Goal: Task Accomplishment & Management: Manage account settings

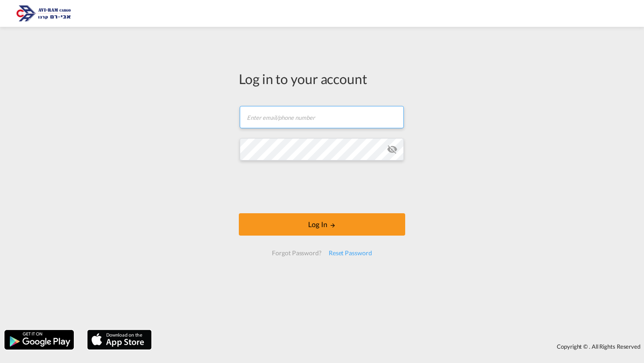
type input "[PERSON_NAME][EMAIL_ADDRESS][DOMAIN_NAME]"
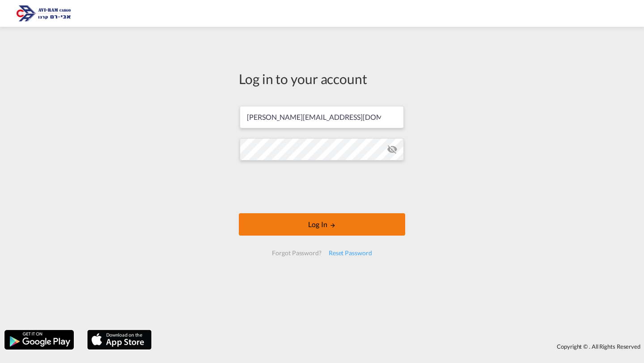
click at [275, 223] on button "Log In" at bounding box center [322, 224] width 166 height 22
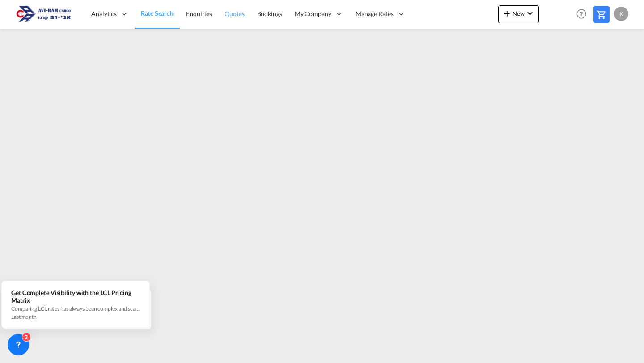
click at [225, 17] on span "Quotes" at bounding box center [234, 14] width 20 height 8
click at [198, 8] on link "Enquiries" at bounding box center [198, 14] width 38 height 29
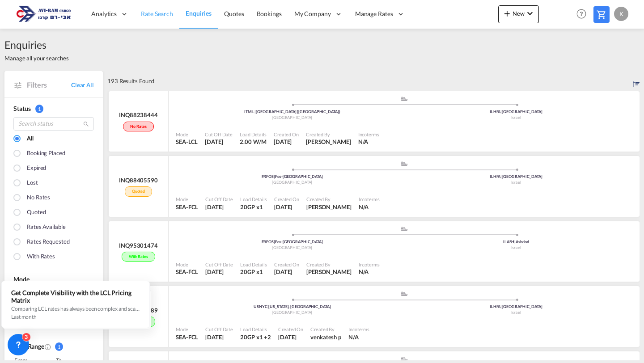
click at [161, 23] on link "Rate Search" at bounding box center [157, 14] width 45 height 29
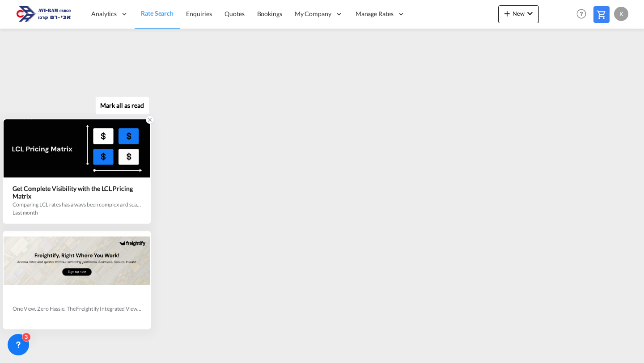
click at [151, 123] on div at bounding box center [150, 120] width 8 height 8
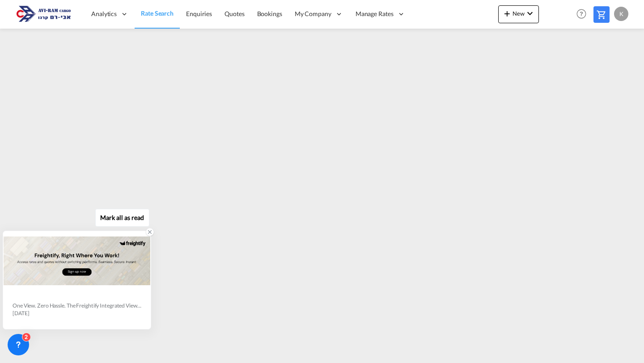
click at [150, 232] on icon at bounding box center [149, 232] width 3 height 3
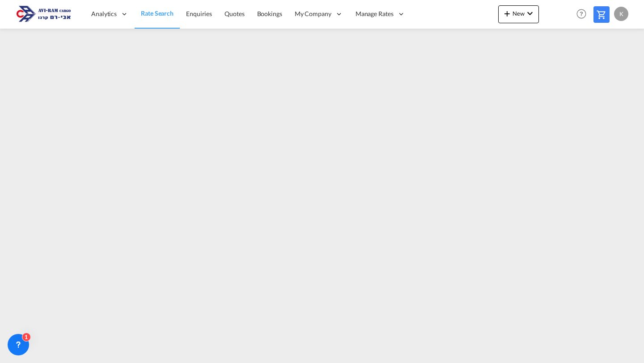
click at [625, 16] on div "k" at bounding box center [621, 14] width 14 height 14
click at [155, 125] on md-backdrop at bounding box center [322, 181] width 644 height 363
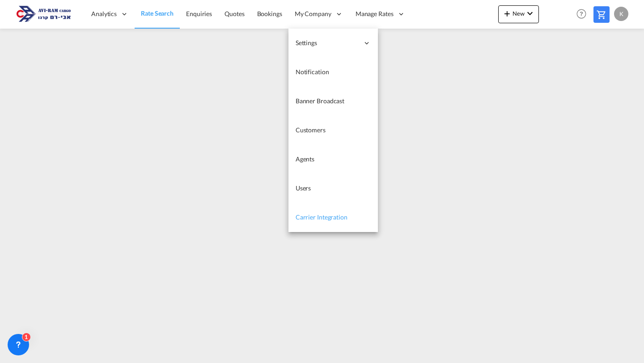
click at [309, 211] on link "Carrier Integration" at bounding box center [332, 217] width 89 height 29
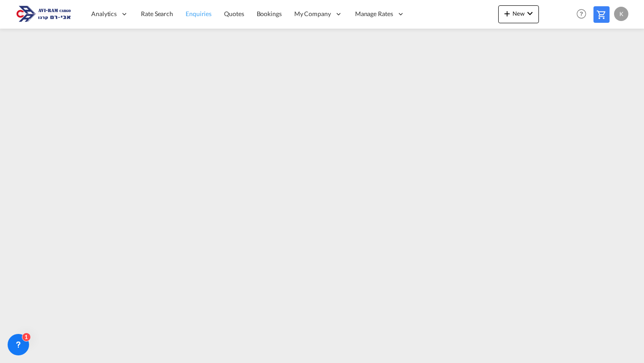
click at [207, 17] on span "Enquiries" at bounding box center [198, 14] width 26 height 8
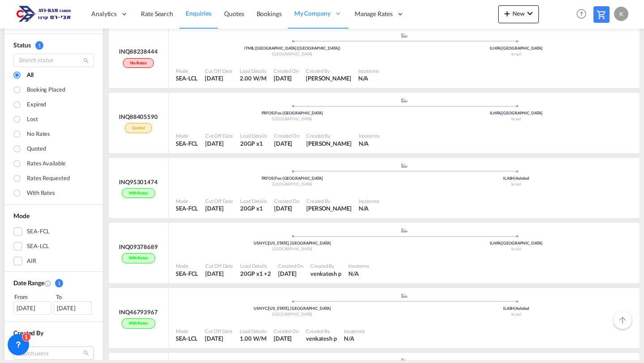
scroll to position [73, 0]
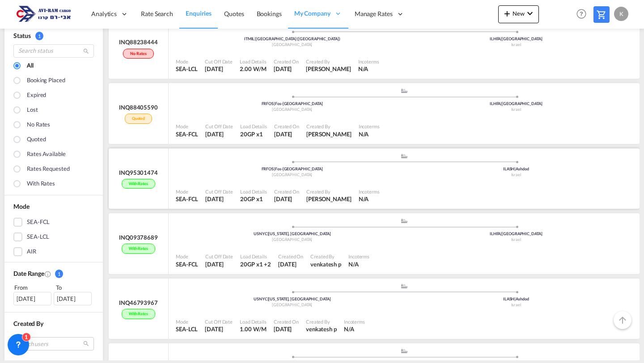
click at [225, 177] on div ".a{fill:#aaa8ad;} .a{fill:#aaa8ad;} FRFOS | Fos-sur-Mer France ILASH | Ashdod I…" at bounding box center [404, 166] width 456 height 27
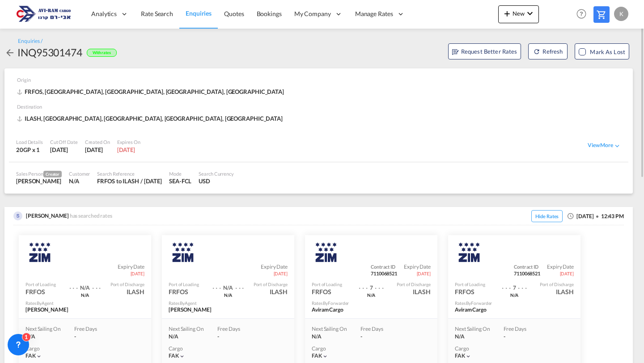
click at [13, 54] on md-icon "icon-arrow-left" at bounding box center [9, 52] width 11 height 11
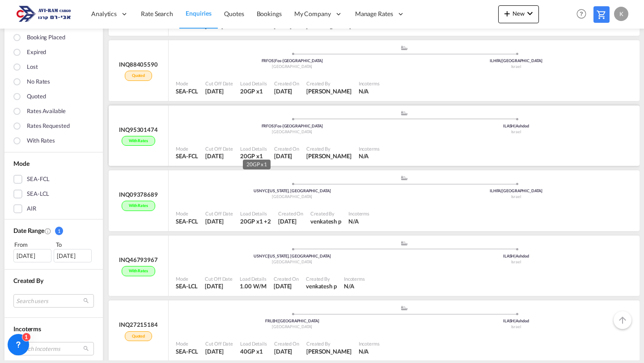
scroll to position [122, 0]
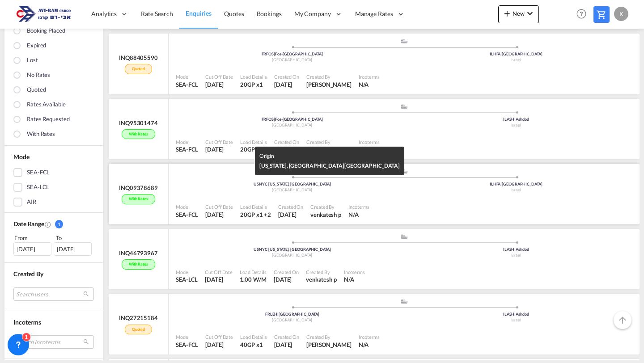
click at [236, 185] on div "USNYC | [US_STATE], [GEOGRAPHIC_DATA]" at bounding box center [292, 184] width 224 height 6
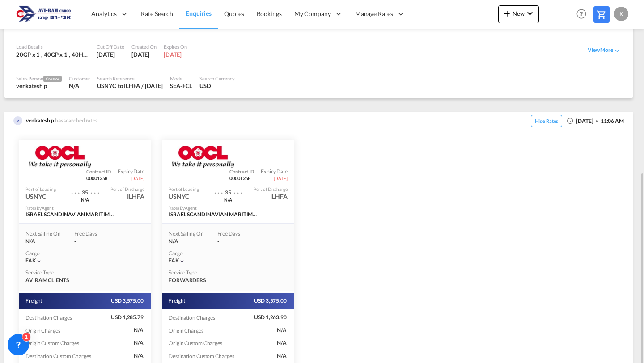
scroll to position [158, 0]
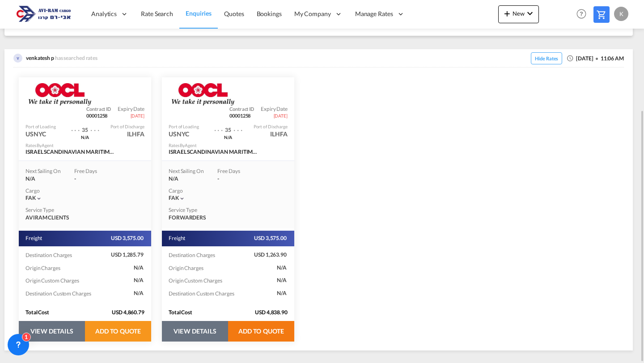
click at [261, 332] on button "ADD TO QUOTE" at bounding box center [261, 331] width 66 height 21
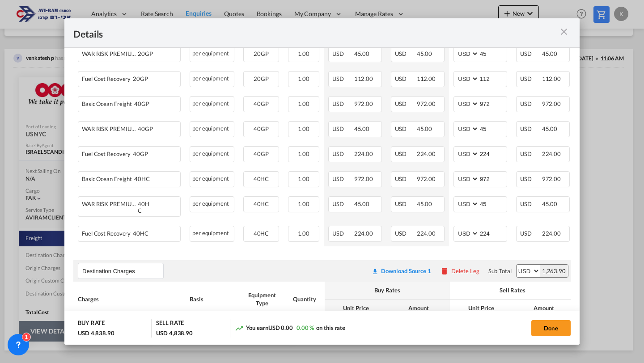
scroll to position [256, 0]
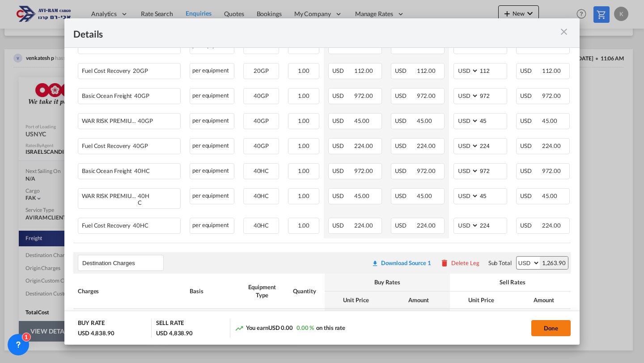
click at [546, 326] on button "Done" at bounding box center [550, 328] width 39 height 16
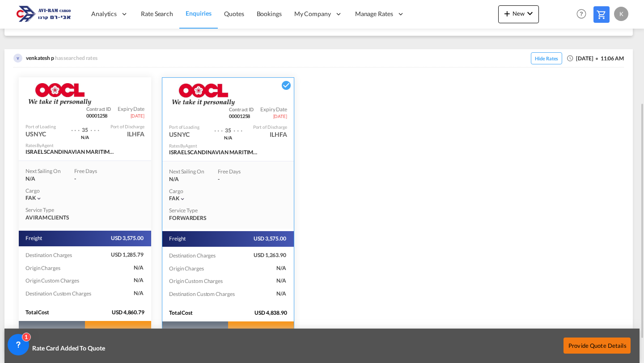
click at [573, 345] on button "Provide Quote Details" at bounding box center [596, 345] width 67 height 16
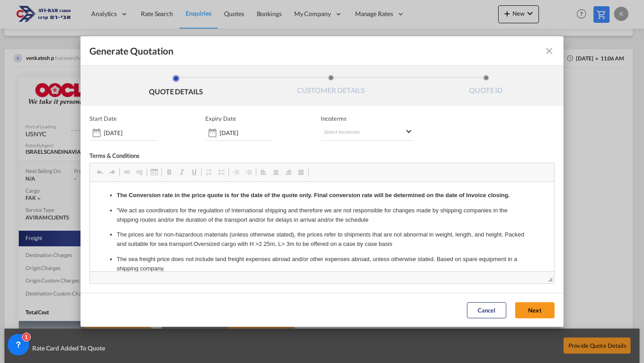
scroll to position [0, 0]
click at [523, 311] on button "Next" at bounding box center [534, 310] width 39 height 16
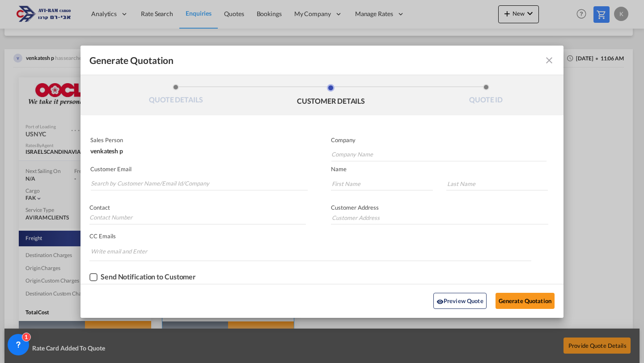
click at [548, 65] on md-icon "icon-close fg-AAA8AD cursor m-0" at bounding box center [548, 60] width 11 height 11
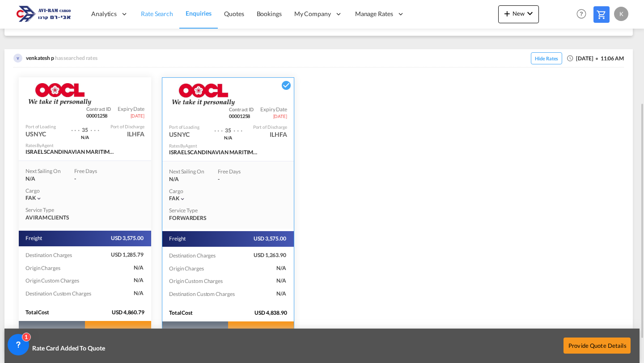
click at [160, 16] on span "Rate Search" at bounding box center [157, 14] width 32 height 8
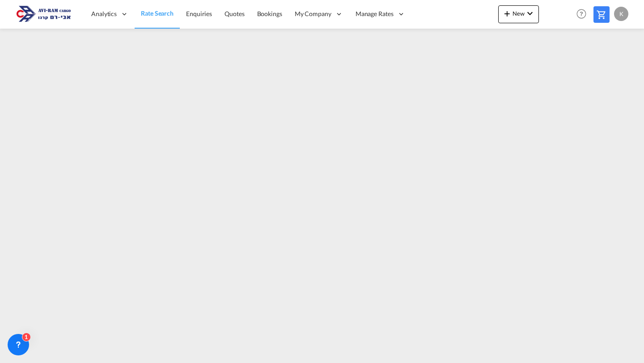
click at [616, 16] on div "k" at bounding box center [621, 14] width 14 height 14
click at [602, 65] on button "Logout" at bounding box center [610, 68] width 58 height 18
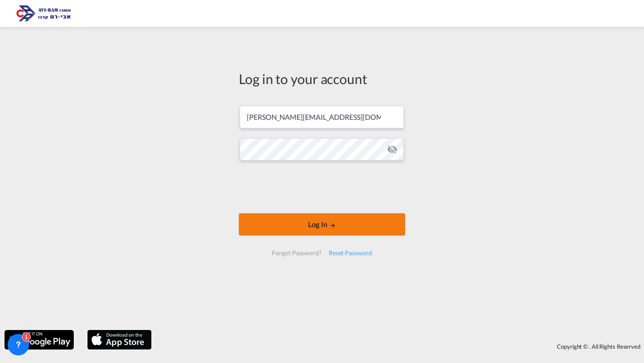
click at [270, 224] on button "Log In" at bounding box center [322, 224] width 166 height 22
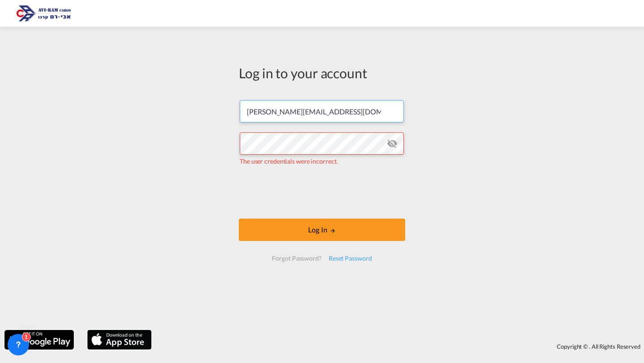
click at [329, 109] on input "[PERSON_NAME][EMAIL_ADDRESS][DOMAIN_NAME]" at bounding box center [322, 111] width 164 height 22
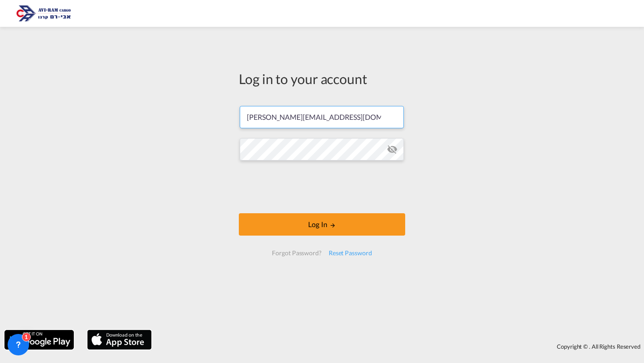
type input "[PERSON_NAME][EMAIL_ADDRESS][DOMAIN_NAME]"
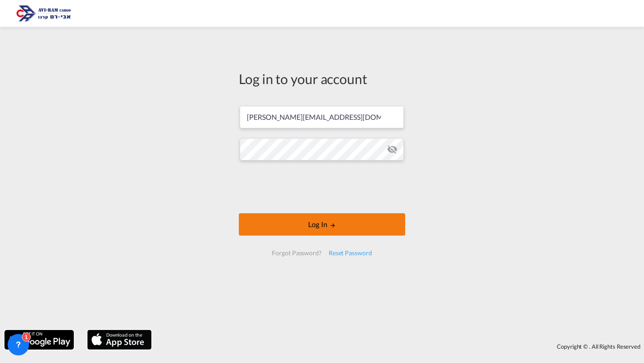
click at [269, 226] on button "Log In" at bounding box center [322, 224] width 166 height 22
